Goal: Use online tool/utility: Utilize a website feature to perform a specific function

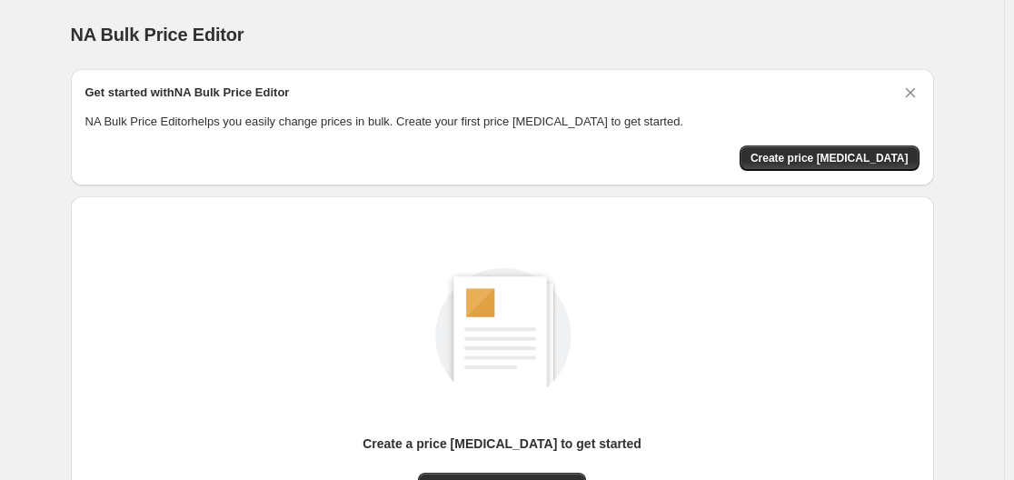
scroll to position [201, 0]
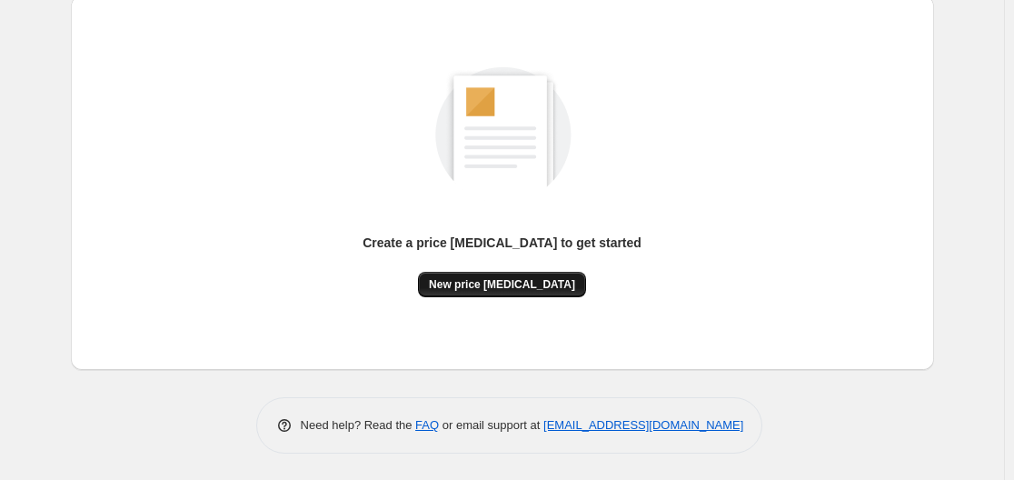
click at [485, 287] on span "New price change job" at bounding box center [502, 284] width 146 height 15
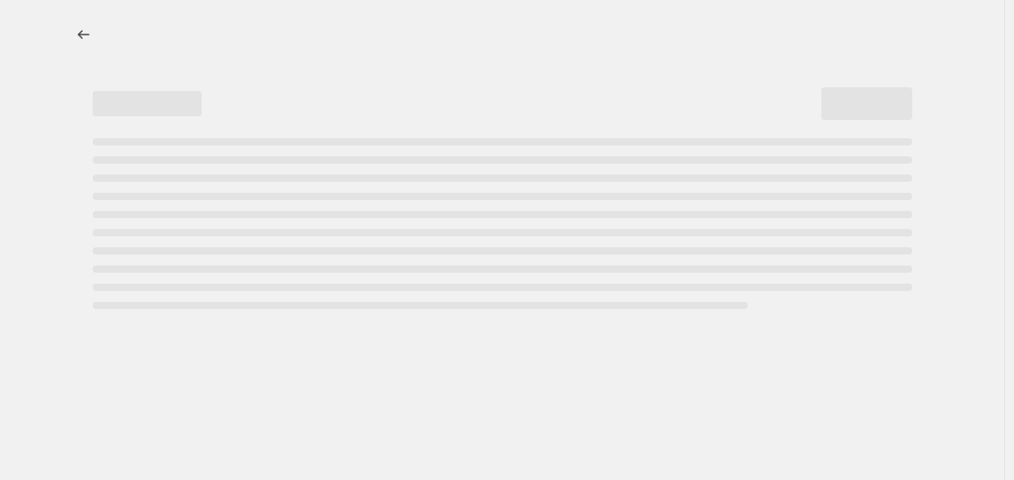
select select "percentage"
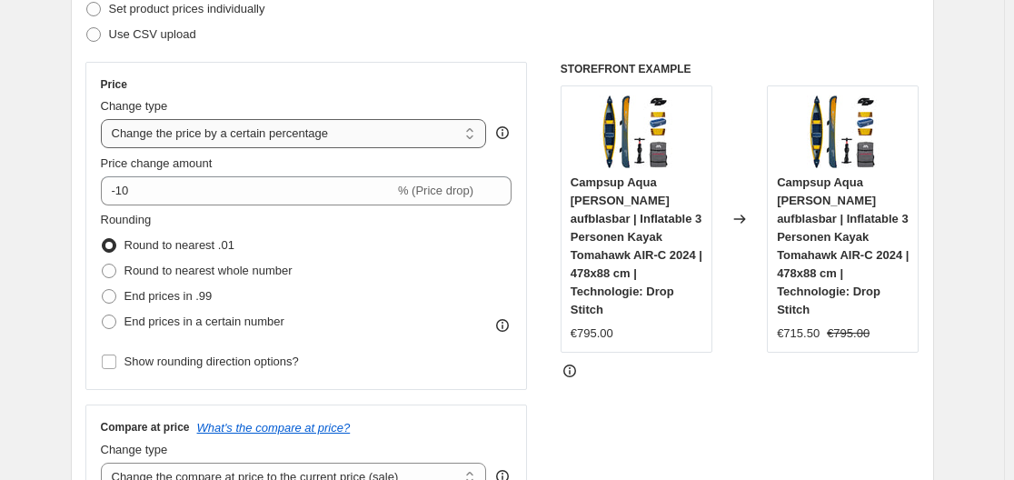
scroll to position [182, 0]
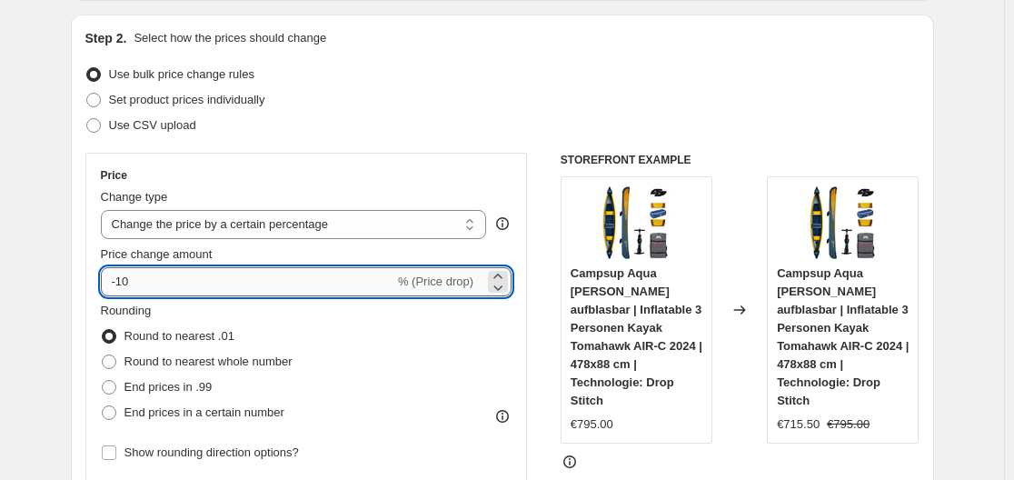
drag, startPoint x: 123, startPoint y: 280, endPoint x: 168, endPoint y: 279, distance: 45.4
click at [168, 279] on input "-10" at bounding box center [248, 281] width 294 height 29
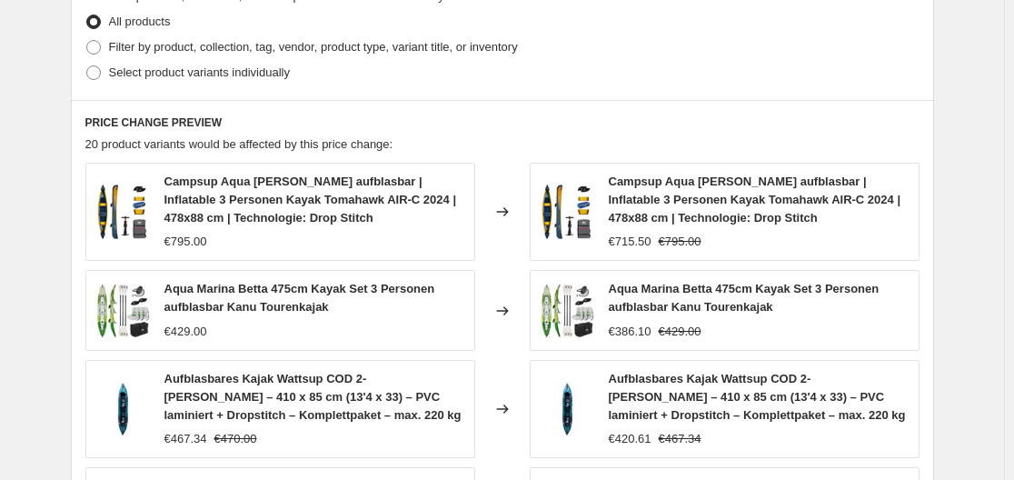
scroll to position [1421, 0]
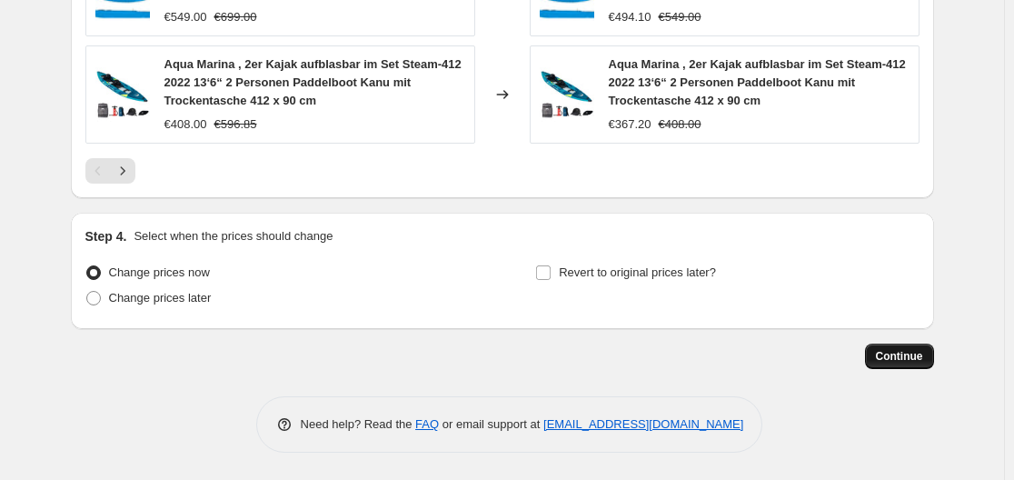
type input "-35"
click at [895, 344] on button "Continue" at bounding box center [899, 355] width 69 height 25
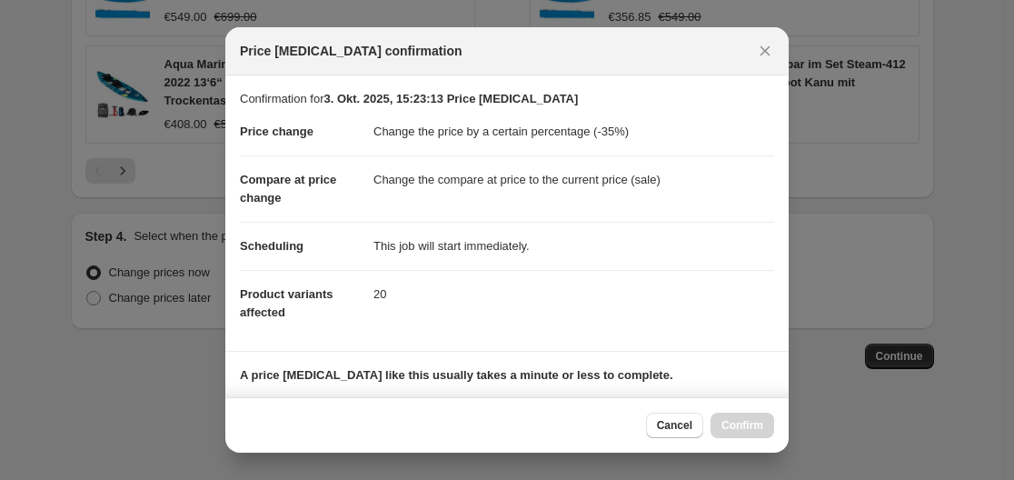
scroll to position [285, 0]
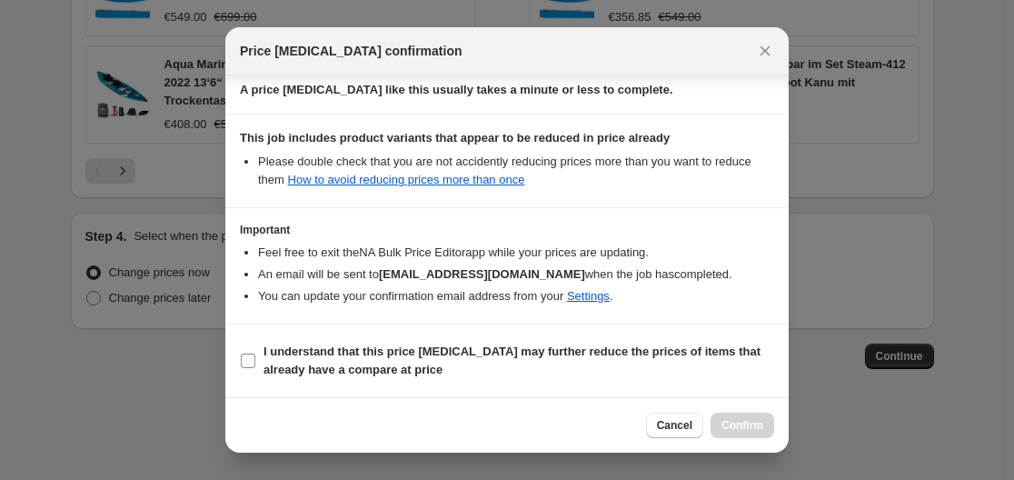
drag, startPoint x: 246, startPoint y: 360, endPoint x: 347, endPoint y: 380, distance: 102.8
click at [246, 363] on input "I understand that this price change job may further reduce the prices of items …" at bounding box center [248, 360] width 15 height 15
checkbox input "true"
click at [753, 429] on span "Confirm" at bounding box center [742, 425] width 42 height 15
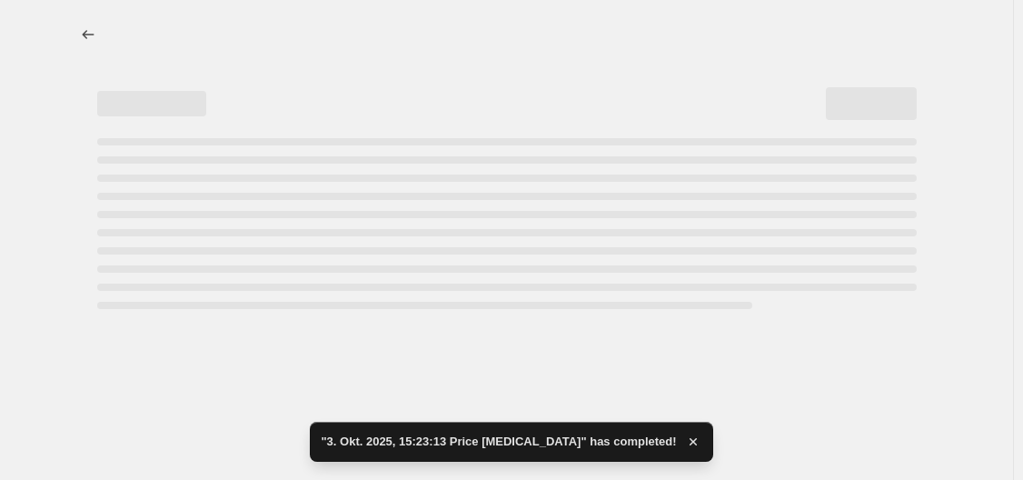
select select "percentage"
